Goal: Task Accomplishment & Management: Manage account settings

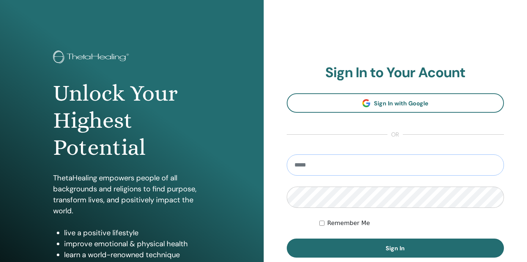
type input "**********"
click at [395, 248] on button "Sign In" at bounding box center [395, 248] width 217 height 19
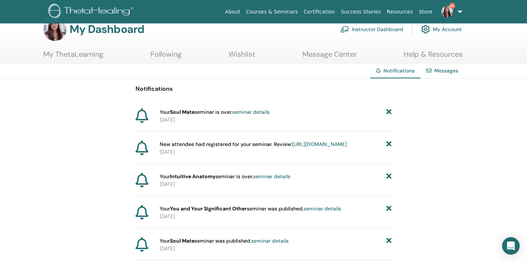
scroll to position [29, 0]
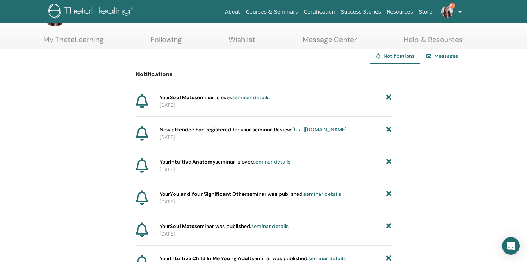
click at [88, 39] on link "My ThetaLearning" at bounding box center [73, 42] width 60 height 14
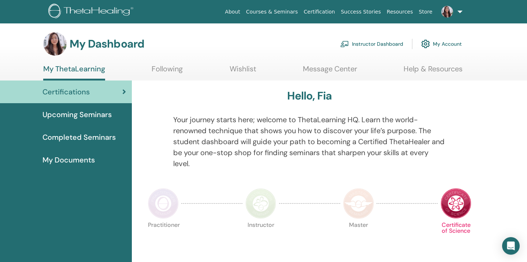
click at [374, 44] on link "Instructor Dashboard" at bounding box center [371, 44] width 63 height 16
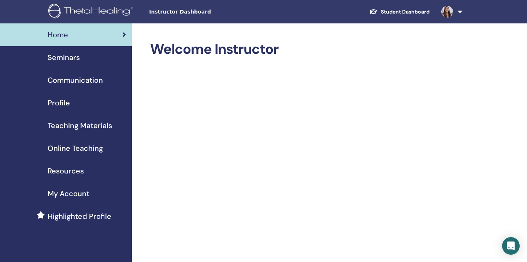
click at [62, 60] on span "Seminars" at bounding box center [64, 57] width 32 height 11
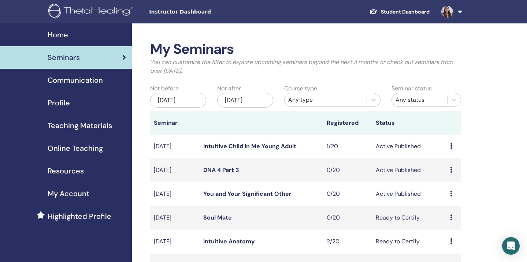
click at [271, 148] on link "Intuitive Child In Me Young Adult" at bounding box center [249, 146] width 93 height 8
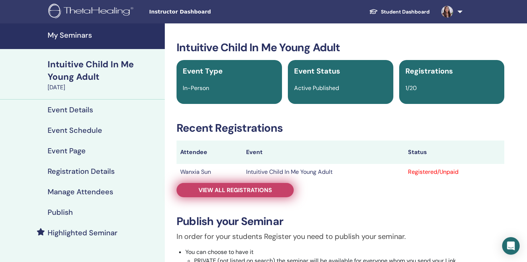
click at [241, 189] on span "View all registrations" at bounding box center [235, 190] width 74 height 8
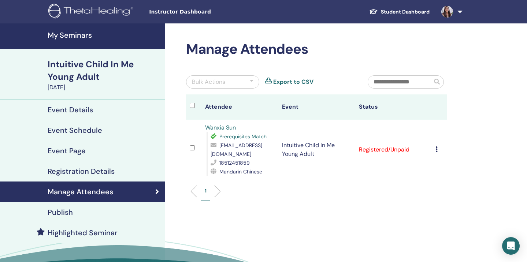
click at [225, 127] on link "Wanxia Sun" at bounding box center [220, 128] width 31 height 8
click at [174, 128] on div "Manage Attendees Bulk Actions Export to CSV Attendee Event Status Wanxia Sun Pr…" at bounding box center [340, 167] width 351 height 288
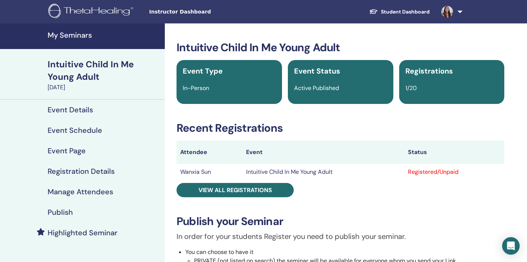
click at [70, 34] on h4 "My Seminars" at bounding box center [104, 35] width 113 height 9
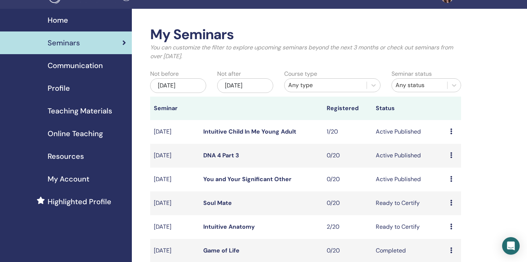
scroll to position [29, 0]
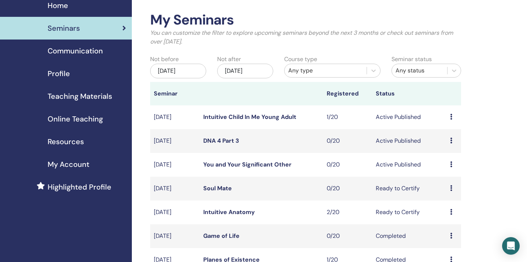
click at [217, 189] on link "Soul Mate" at bounding box center [217, 189] width 29 height 8
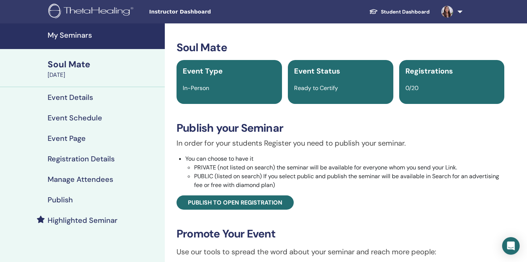
click at [73, 117] on h4 "Event Schedule" at bounding box center [75, 117] width 55 height 9
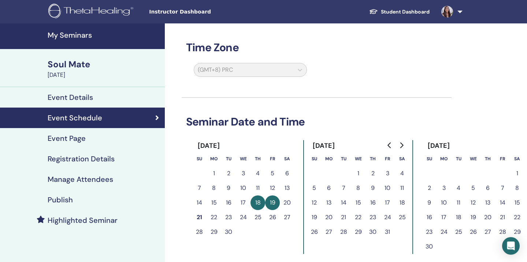
click at [388, 76] on div "(GMT+8) PRC" at bounding box center [311, 71] width 270 height 17
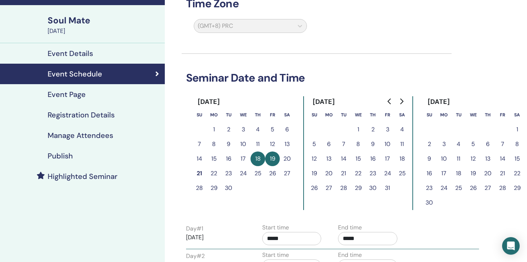
scroll to position [59, 0]
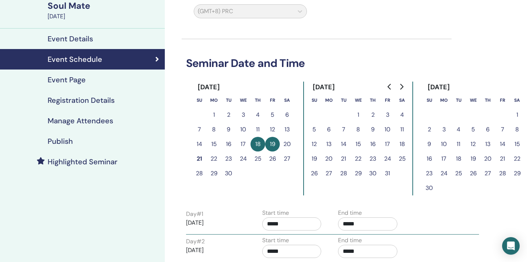
click at [199, 158] on button "21" at bounding box center [199, 159] width 15 height 15
click at [214, 159] on button "22" at bounding box center [213, 159] width 15 height 15
click at [77, 11] on div "Soul Mate" at bounding box center [104, 6] width 113 height 12
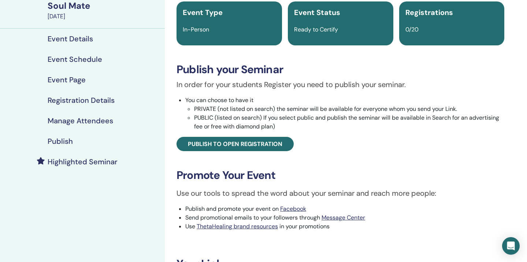
click at [162, 81] on link "Event Page" at bounding box center [82, 80] width 165 height 21
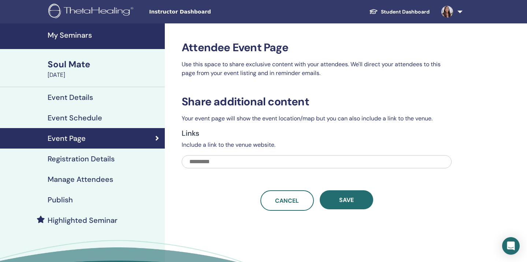
click at [54, 39] on h4 "My Seminars" at bounding box center [104, 35] width 113 height 9
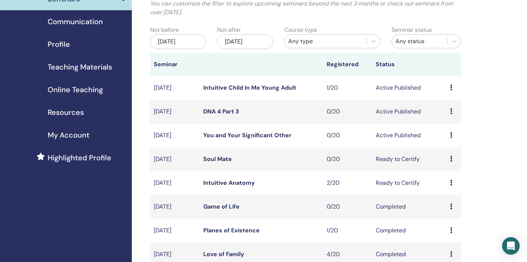
scroll to position [73, 0]
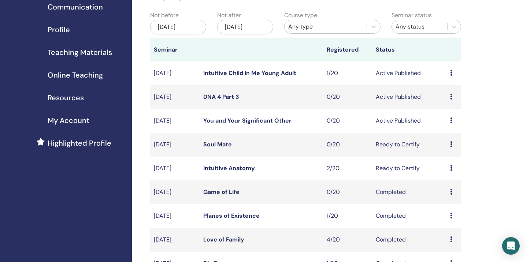
click at [487, 122] on div "My Seminars You can customize the filter to explore upcoming seminars beyond th…" at bounding box center [329, 251] width 395 height 603
click at [498, 85] on div "My Seminars You can customize the filter to explore upcoming seminars beyond th…" at bounding box center [329, 251] width 395 height 603
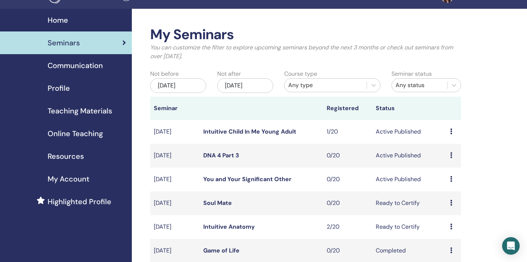
scroll to position [0, 0]
